Goal: Browse casually: Explore the website without a specific task or goal

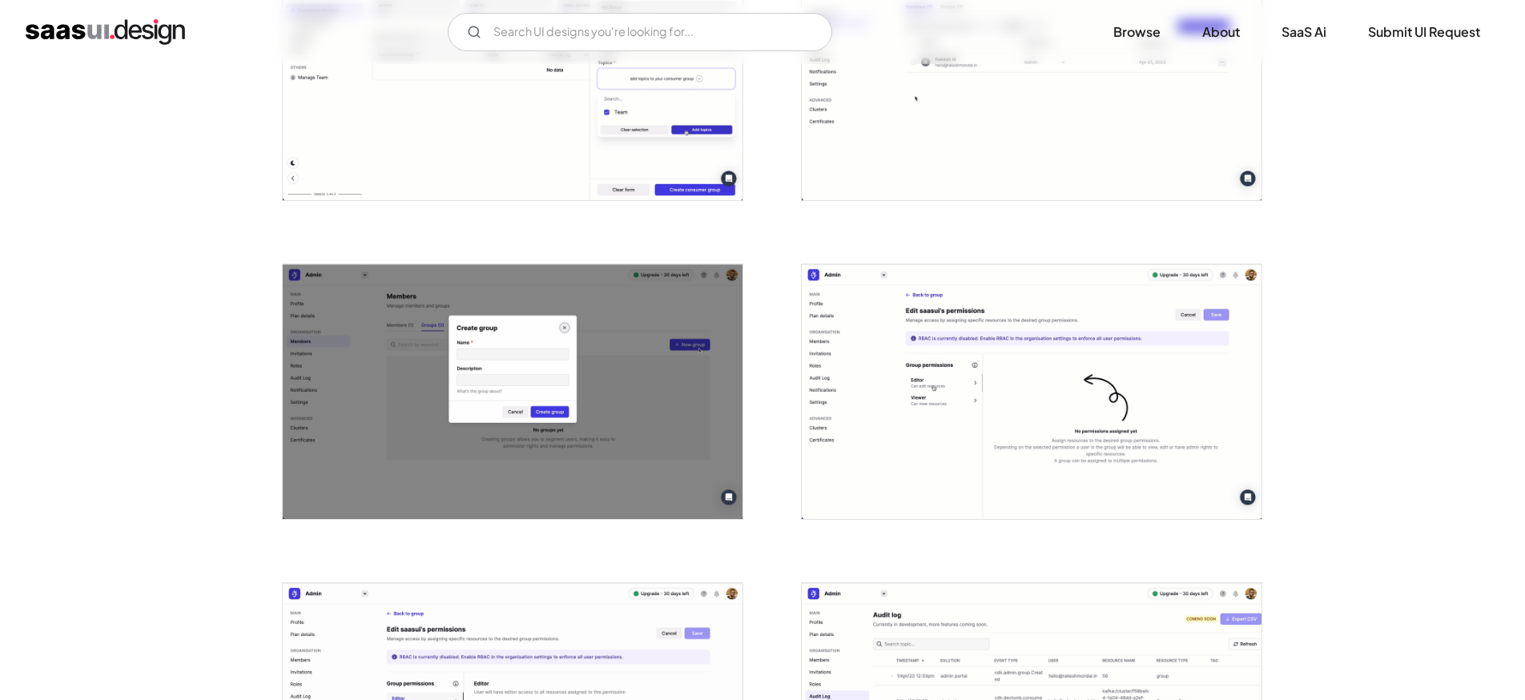
scroll to position [2035, 0]
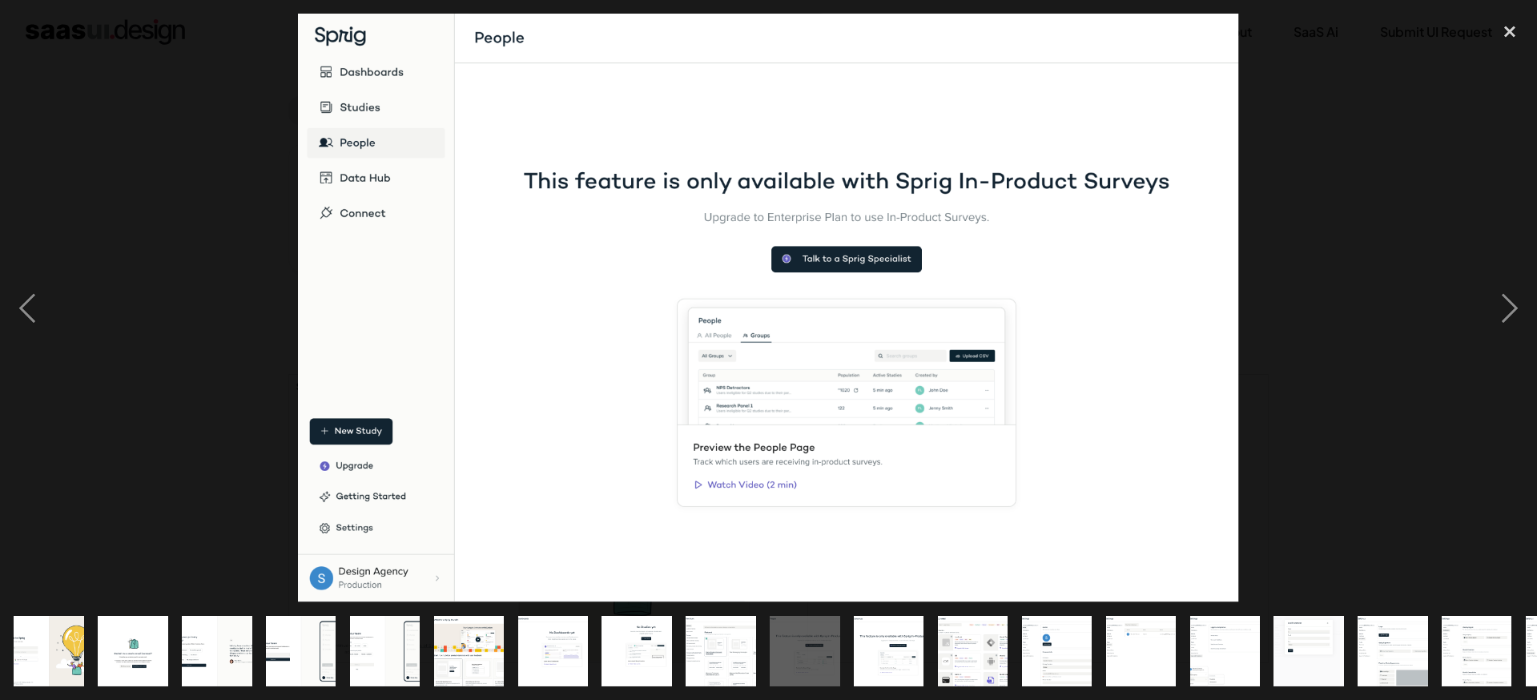
scroll to position [1447, 0]
click at [404, 646] on img "show item 5 of 21" at bounding box center [385, 651] width 112 height 70
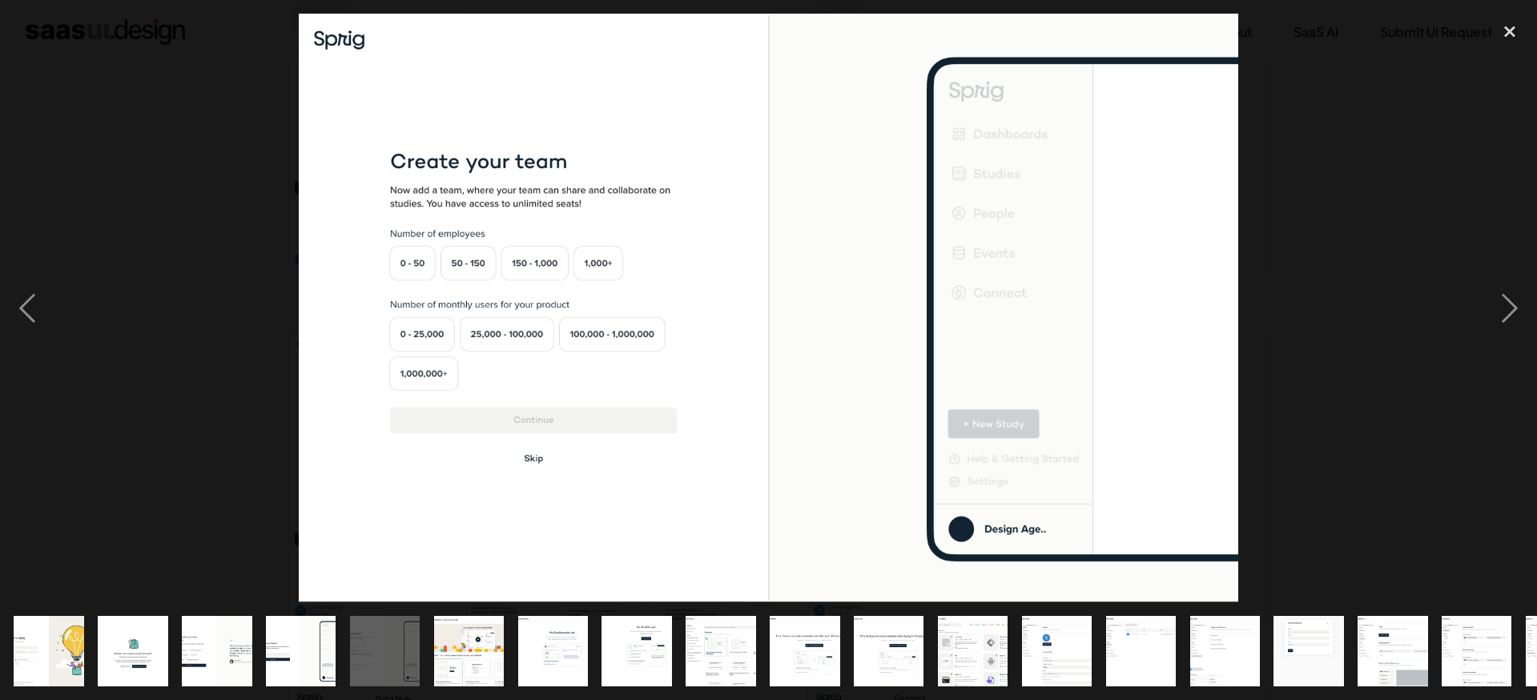
click at [1125, 649] on img "show item 14 of 21" at bounding box center [1140, 651] width 112 height 70
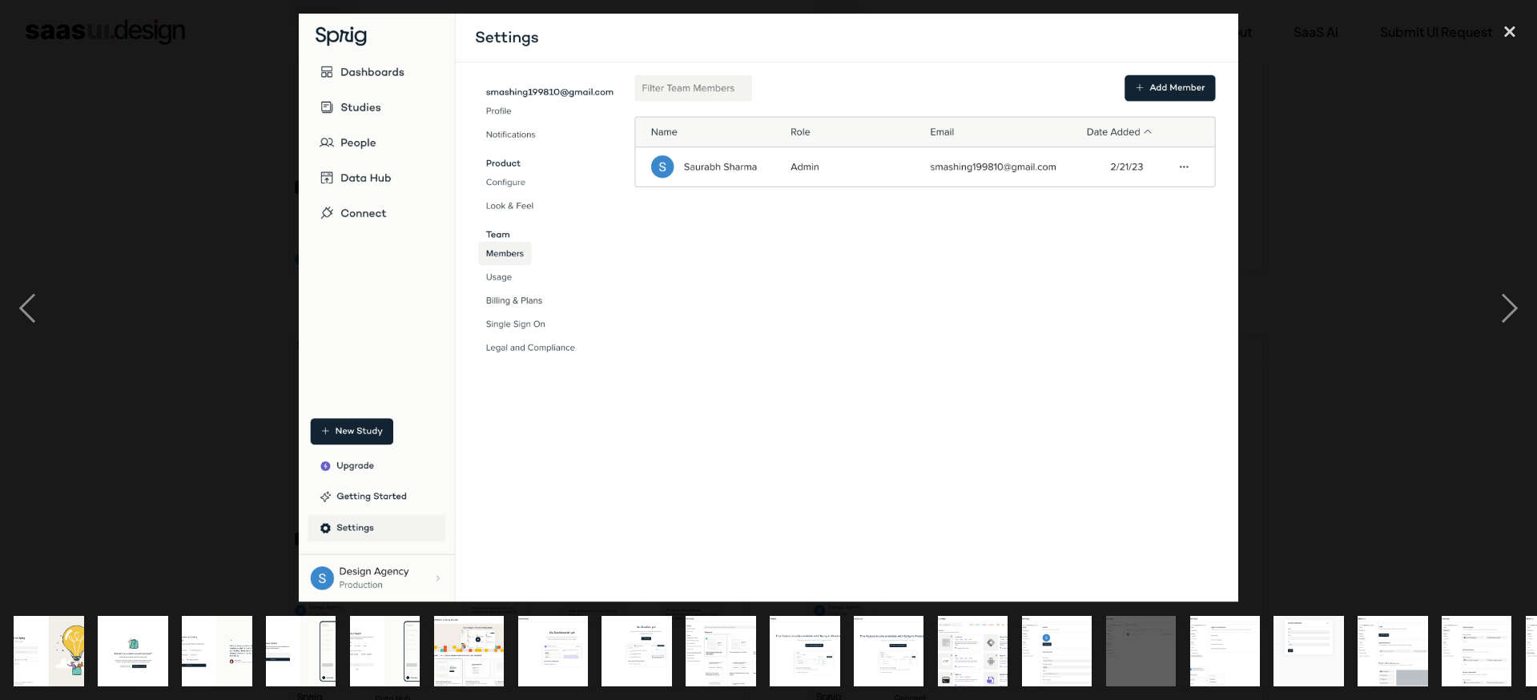
click at [200, 633] on img "show item 3 of 21" at bounding box center [217, 651] width 112 height 70
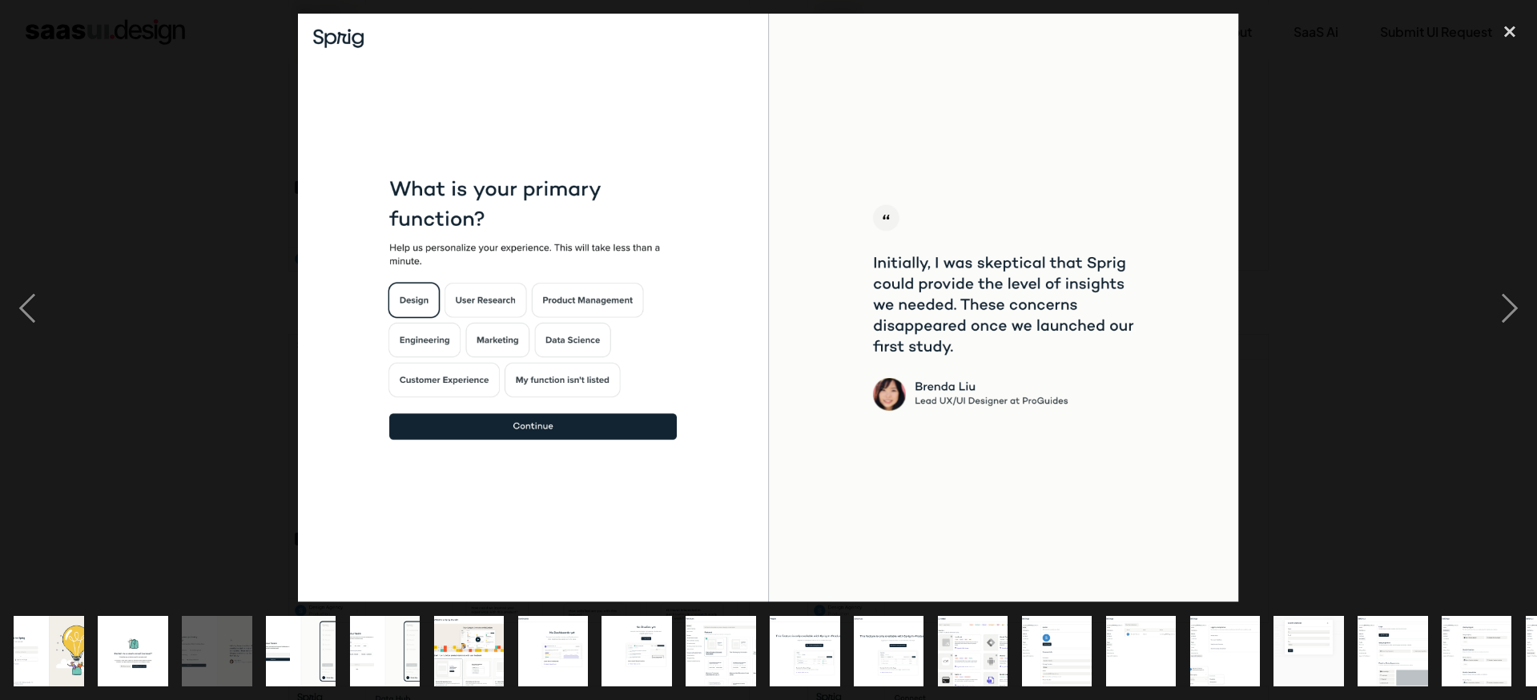
click at [273, 633] on img "show item 4 of 21" at bounding box center [301, 651] width 112 height 70
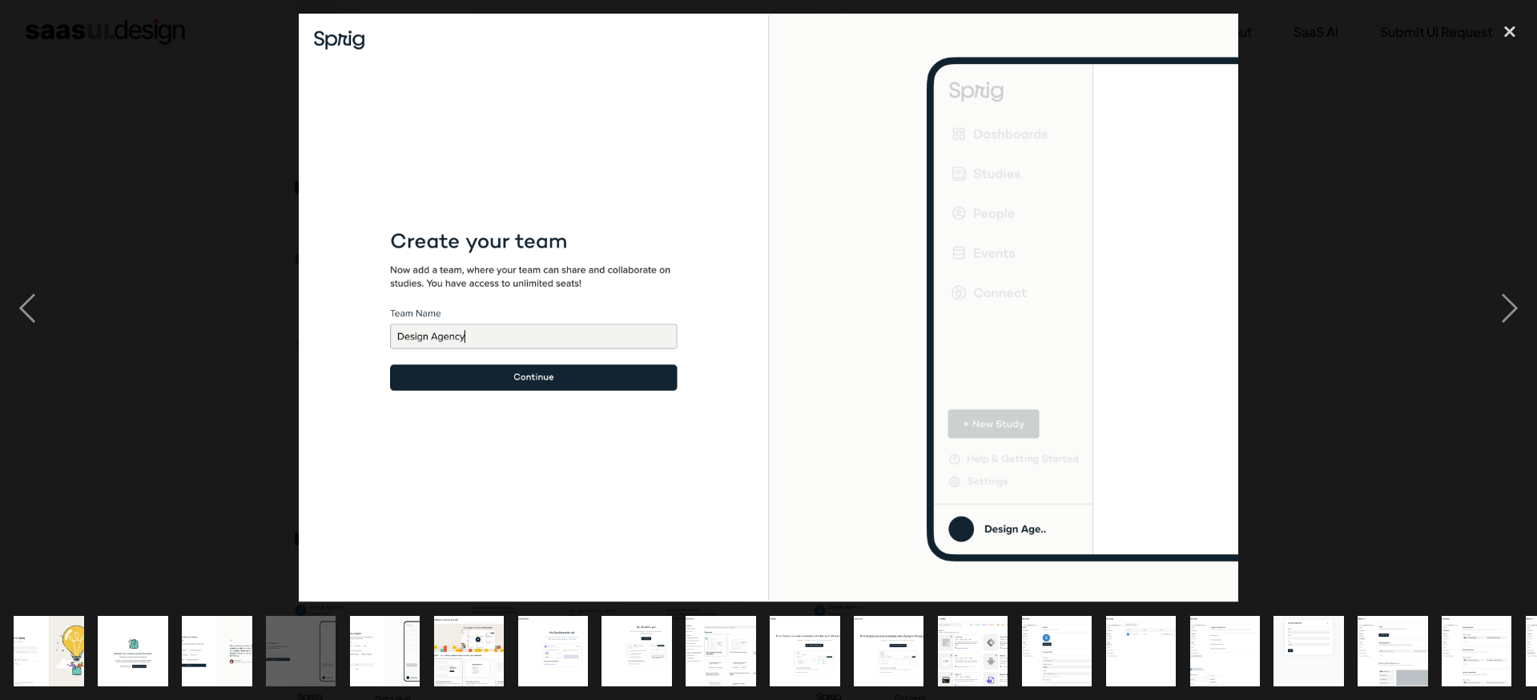
click at [1332, 660] on img "show item 16 of 21" at bounding box center [1309, 651] width 112 height 70
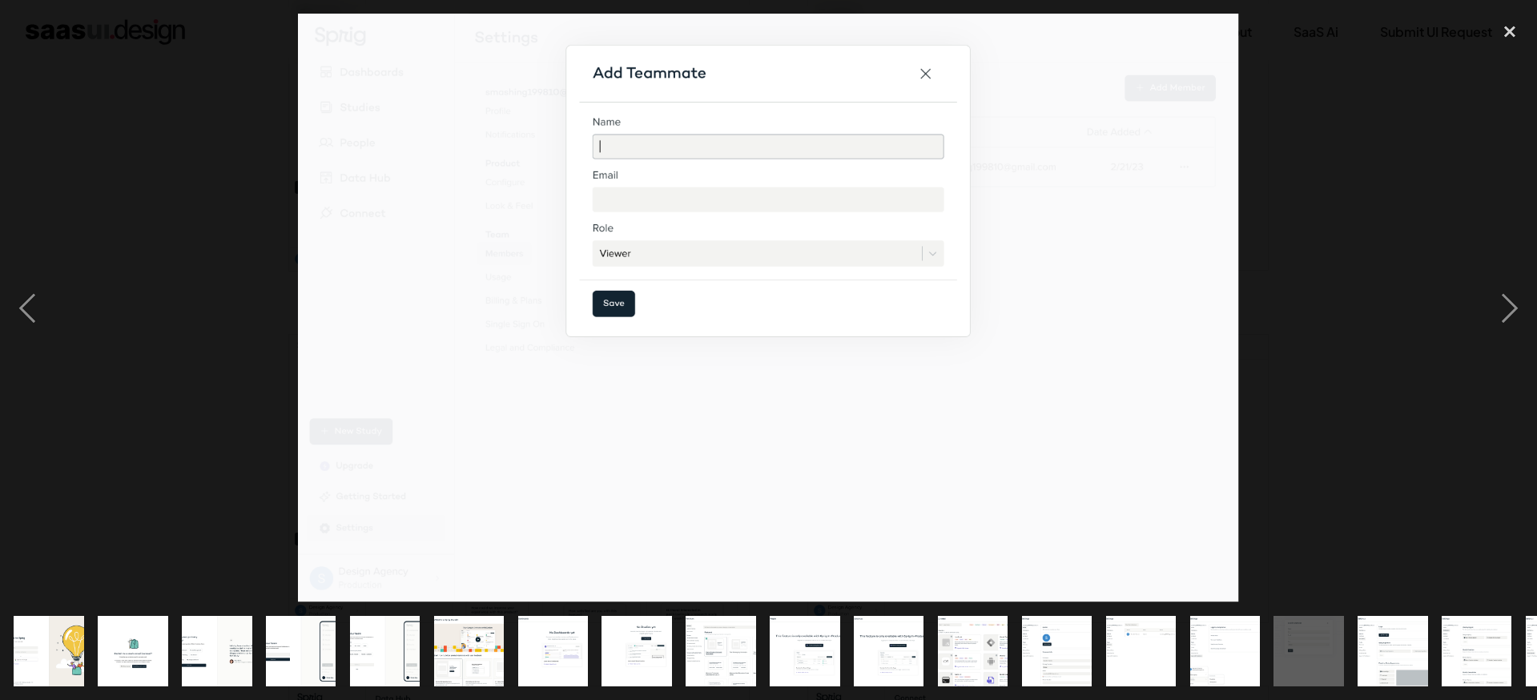
click at [1381, 656] on img "show item 17 of 21" at bounding box center [1393, 651] width 112 height 70
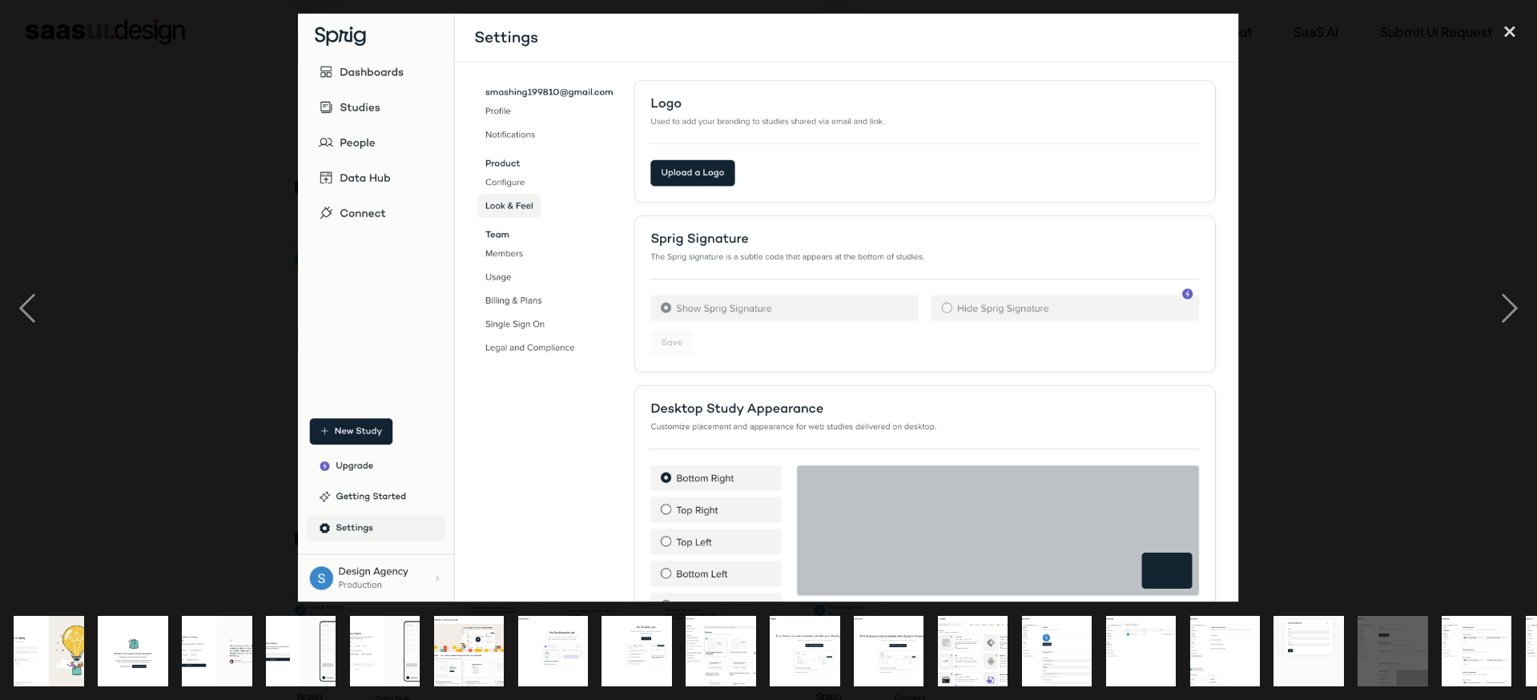
click at [1461, 623] on img "show item 18 of 21" at bounding box center [1477, 651] width 112 height 70
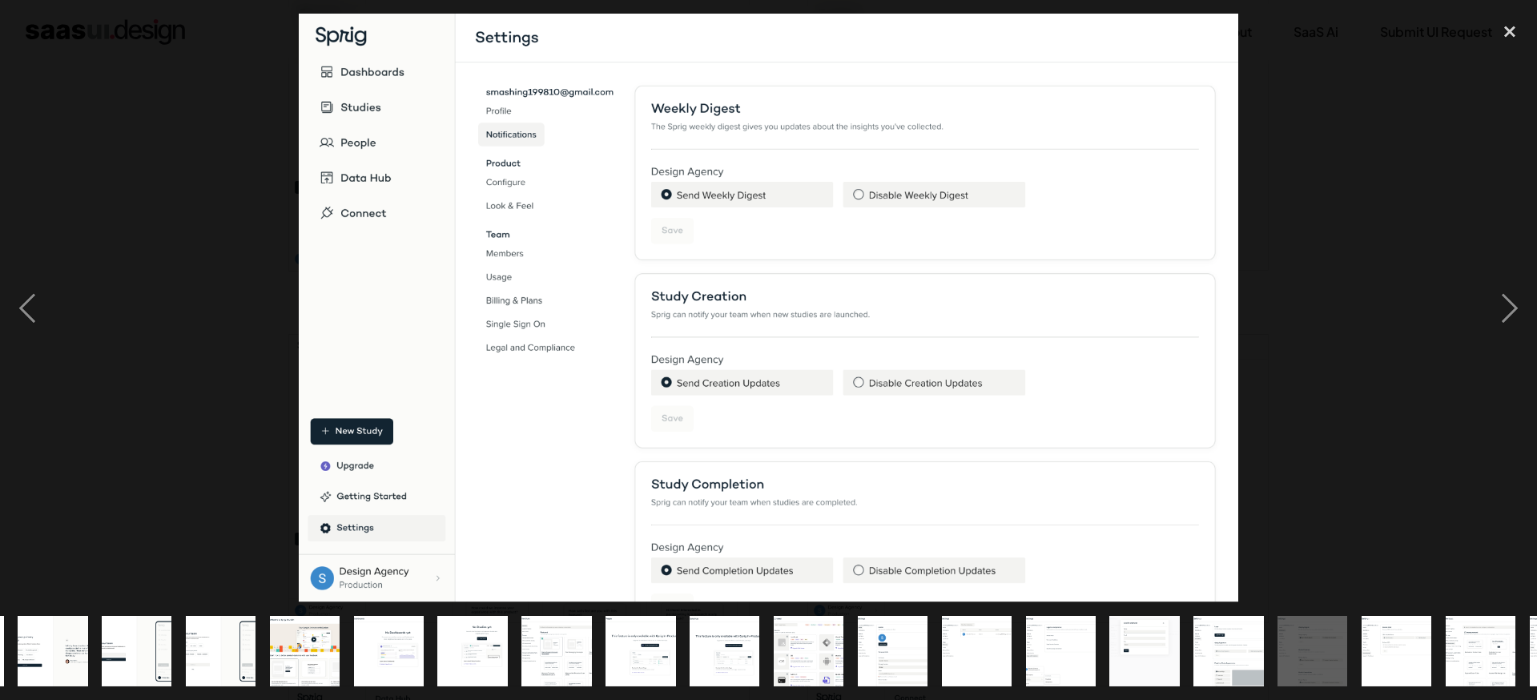
scroll to position [0, 240]
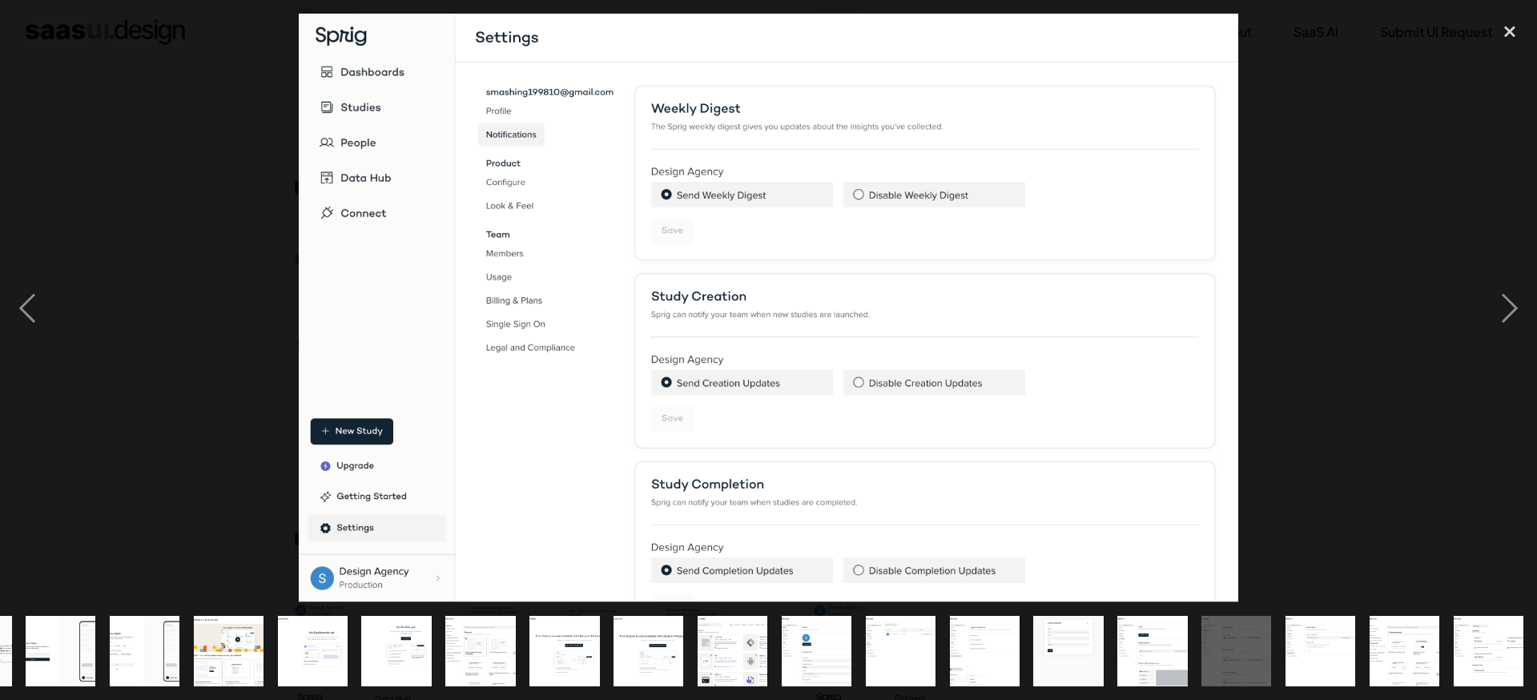
click at [1391, 633] on img "show item 20 of 21" at bounding box center [1405, 651] width 112 height 70
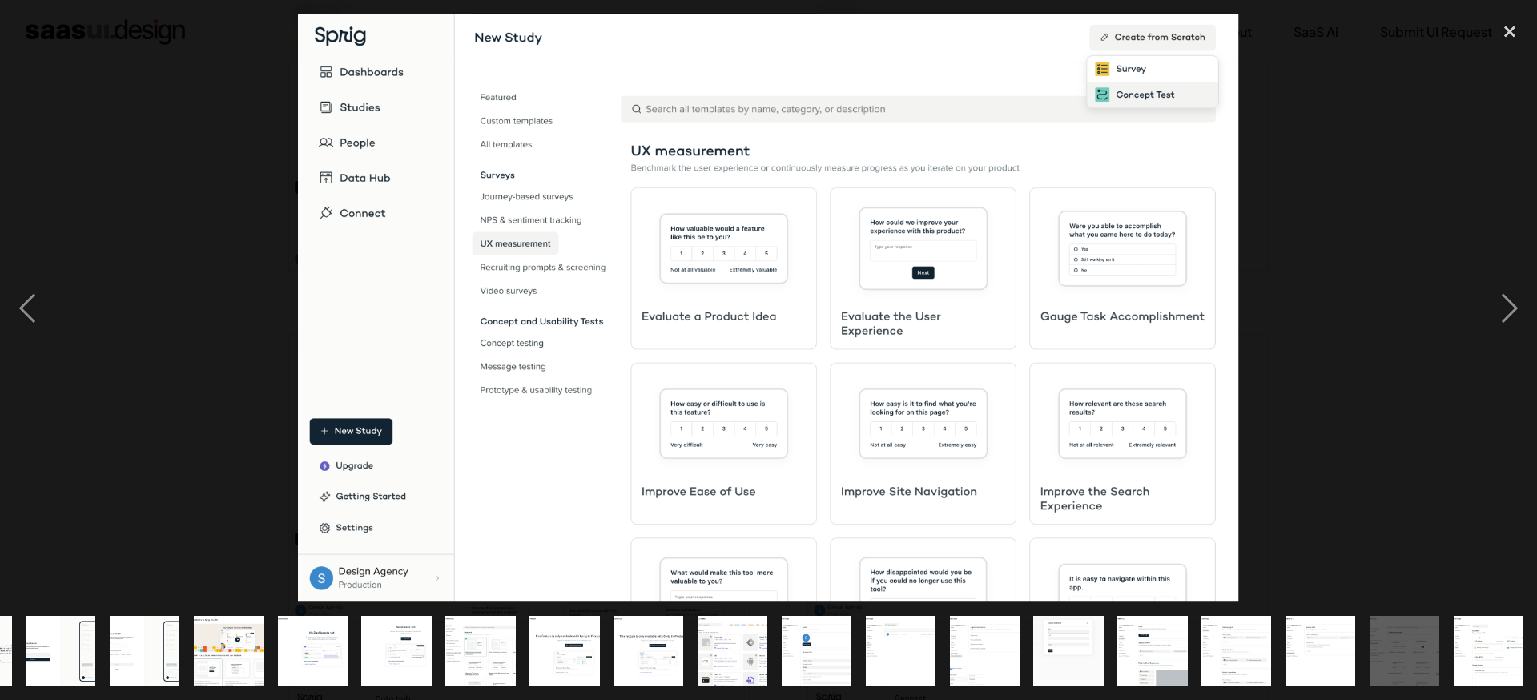
click at [1502, 632] on img "show item 21 of 21" at bounding box center [1489, 651] width 112 height 70
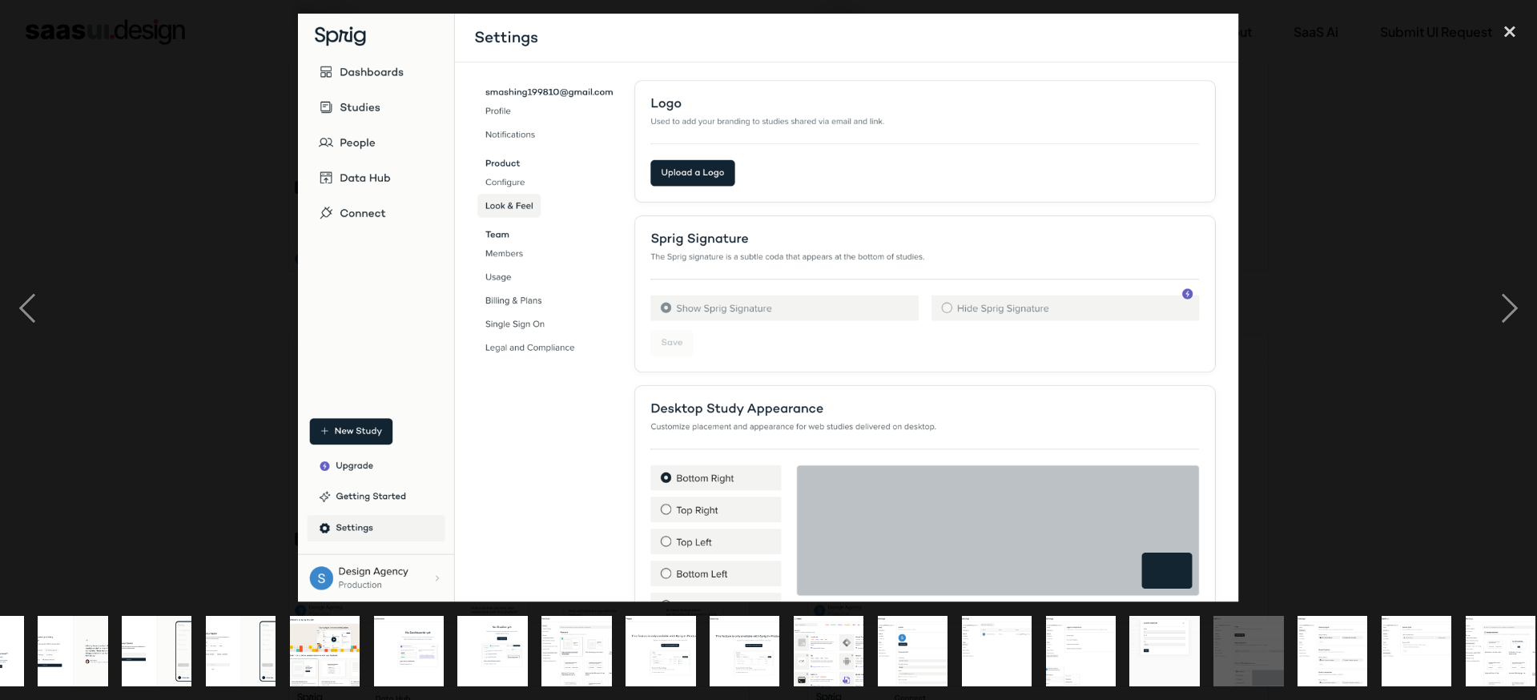
scroll to position [0, 112]
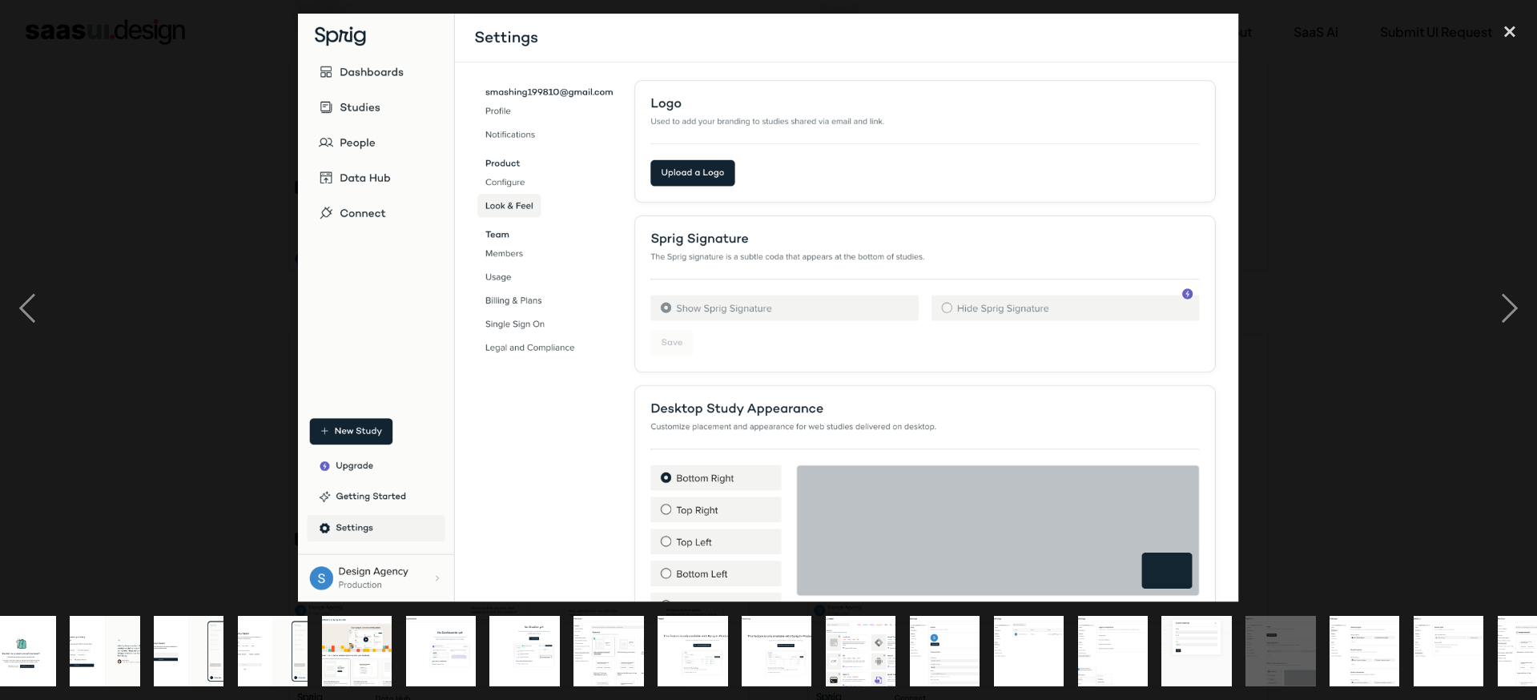
click at [1099, 641] on img "show item 15 of 21" at bounding box center [1112, 651] width 112 height 70
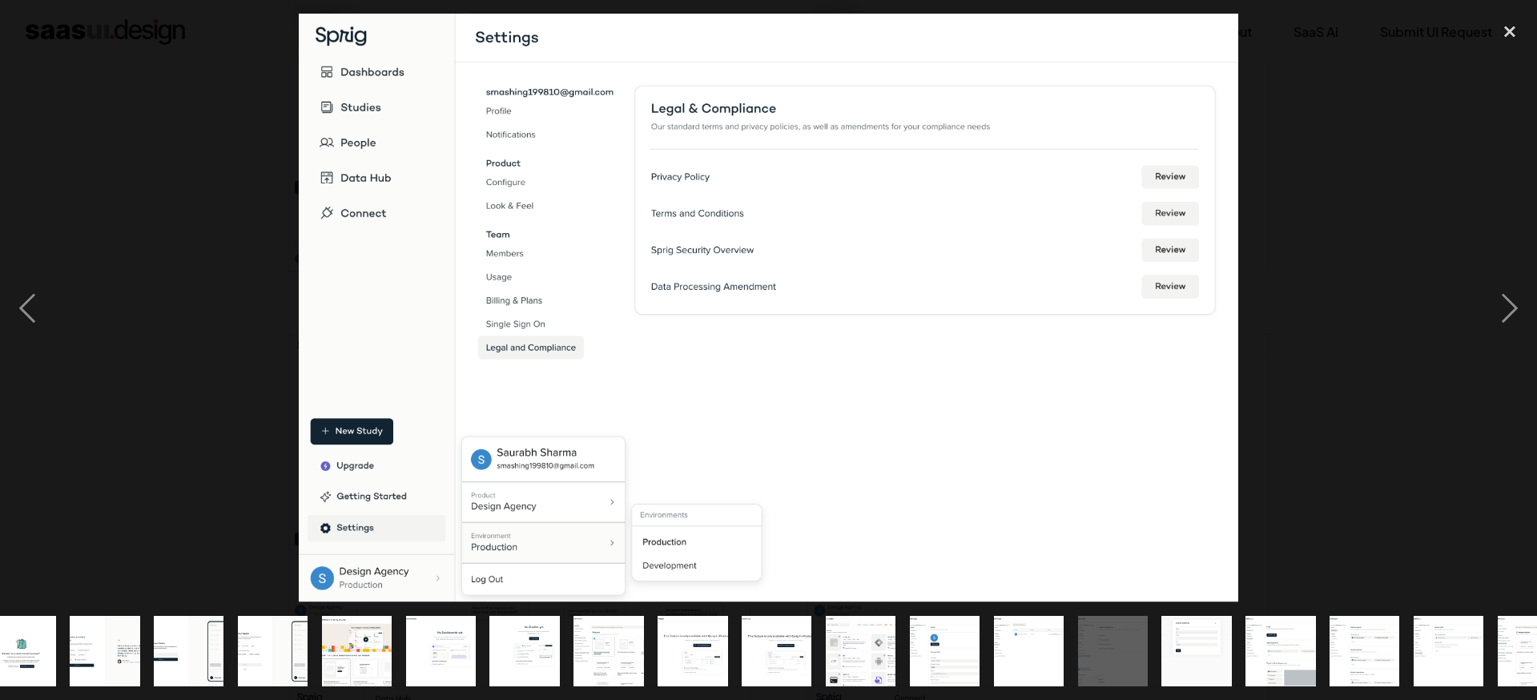
click at [955, 637] on img "show item 13 of 21" at bounding box center [945, 651] width 112 height 70
